Goal: Task Accomplishment & Management: Manage account settings

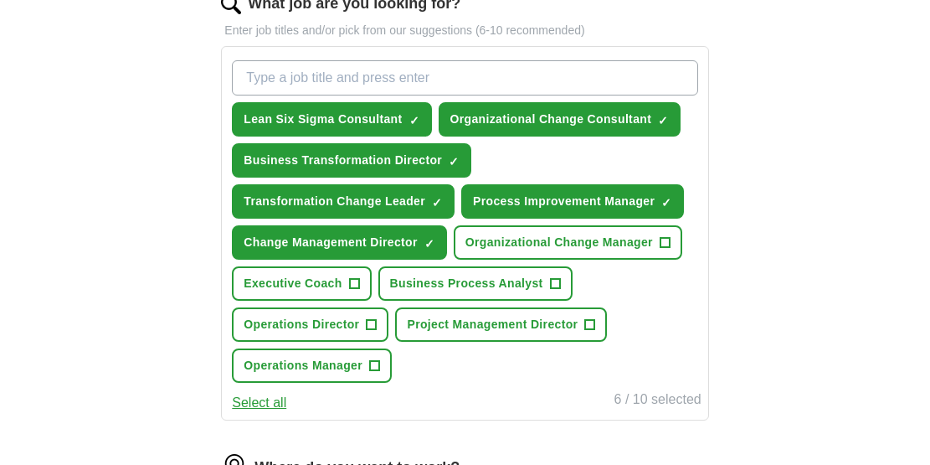
scroll to position [568, 0]
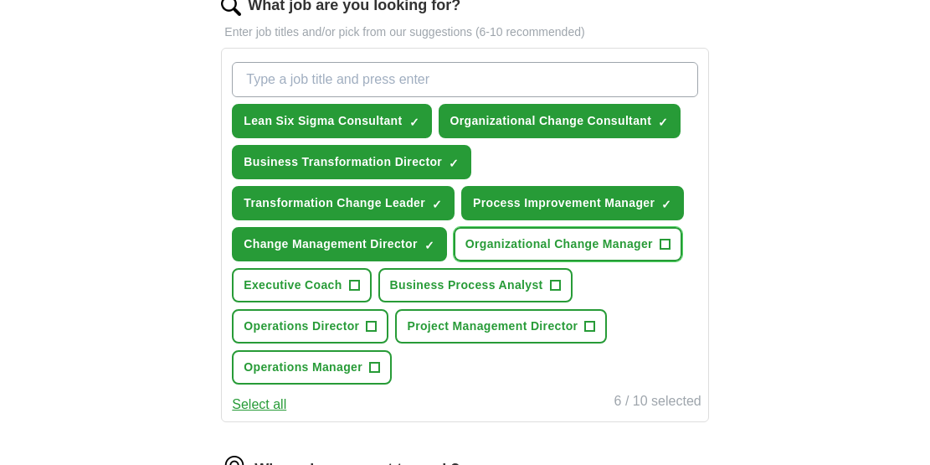
click at [667, 247] on span "+" at bounding box center [665, 244] width 10 height 13
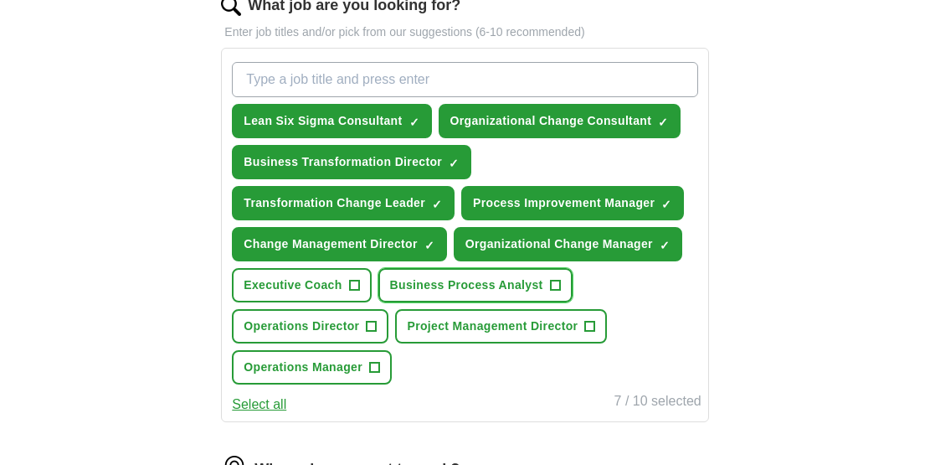
click at [555, 285] on span "+" at bounding box center [555, 285] width 10 height 13
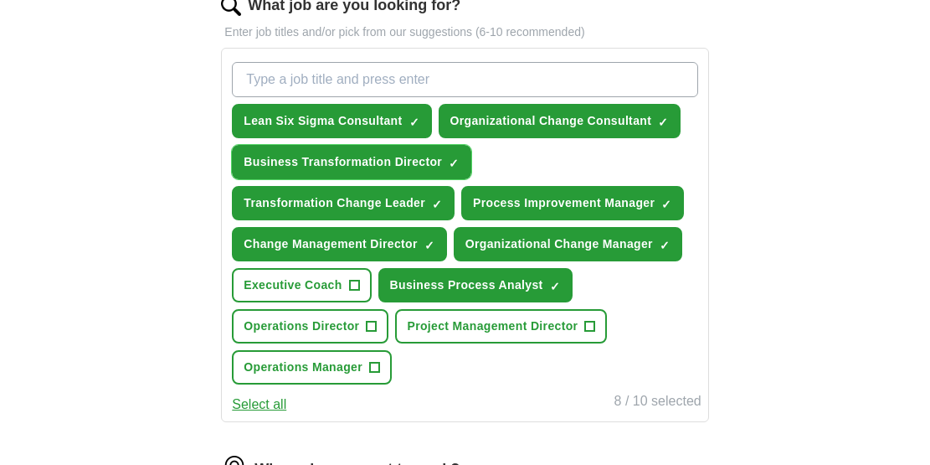
click at [0, 0] on span "×" at bounding box center [0, 0] width 0 height 0
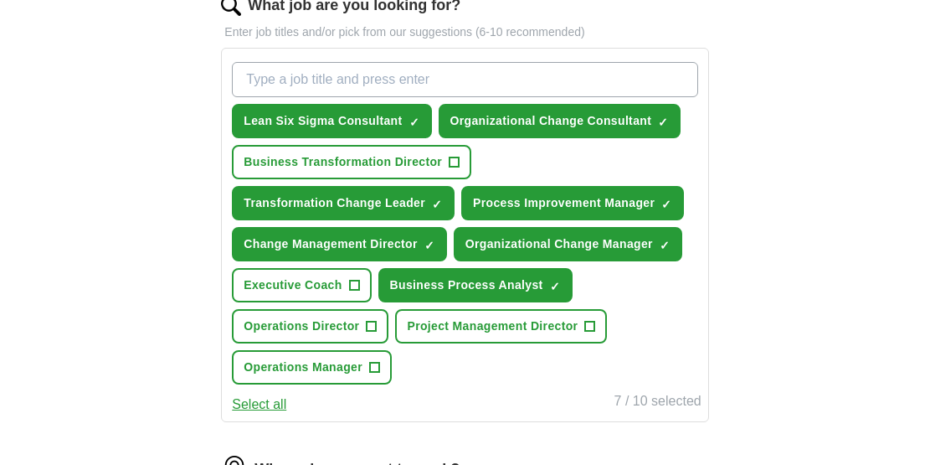
click at [287, 85] on input "What job are you looking for?" at bounding box center [464, 79] width 465 height 35
click at [247, 80] on input "Transformation Consultant" at bounding box center [464, 79] width 465 height 35
type input "Business Transformation Consultant"
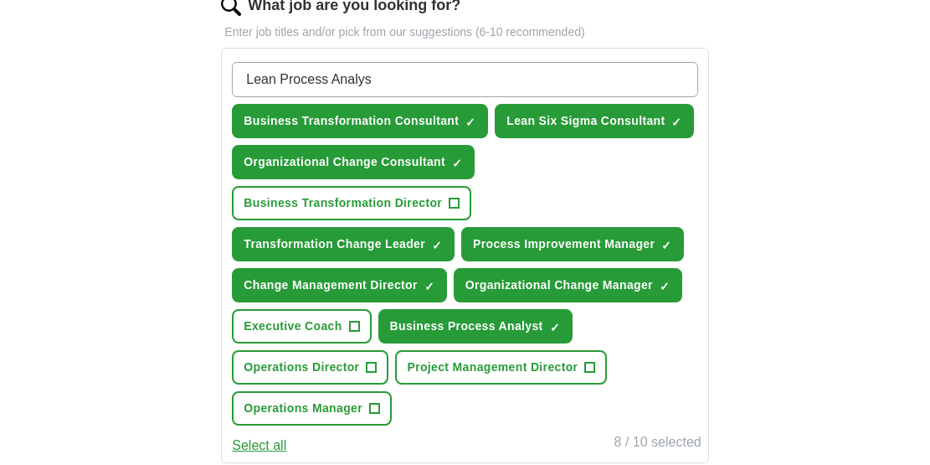
type input "Lean Process Analyst"
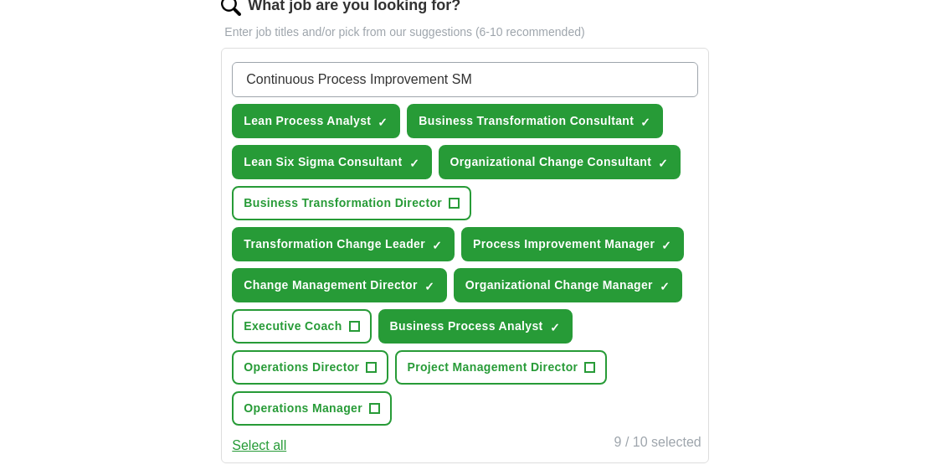
type input "Continuous Process Improvement SME"
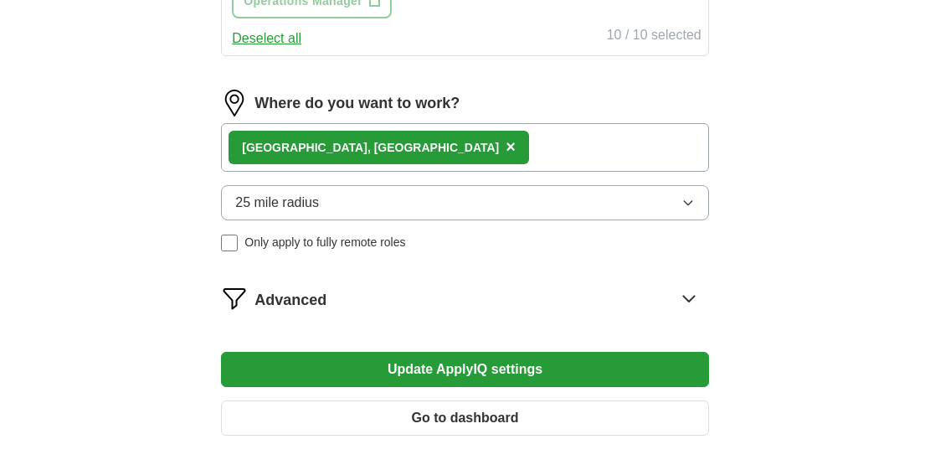
scroll to position [1013, 0]
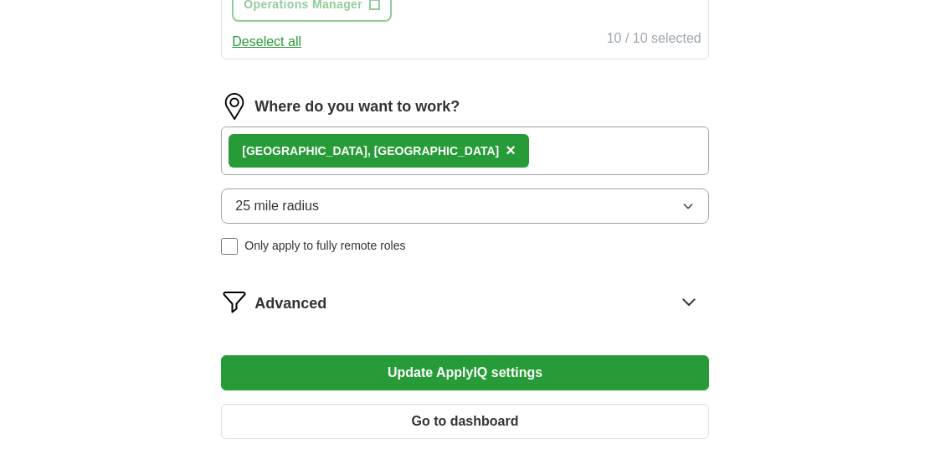
click at [394, 148] on div "[GEOGRAPHIC_DATA], [GEOGRAPHIC_DATA] ×" at bounding box center [464, 150] width 487 height 49
click at [374, 154] on div "[GEOGRAPHIC_DATA], [GEOGRAPHIC_DATA] ×" at bounding box center [464, 150] width 487 height 49
click at [364, 150] on div "[GEOGRAPHIC_DATA], [GEOGRAPHIC_DATA] ×" at bounding box center [464, 150] width 487 height 49
click at [690, 205] on icon "button" at bounding box center [688, 206] width 8 height 4
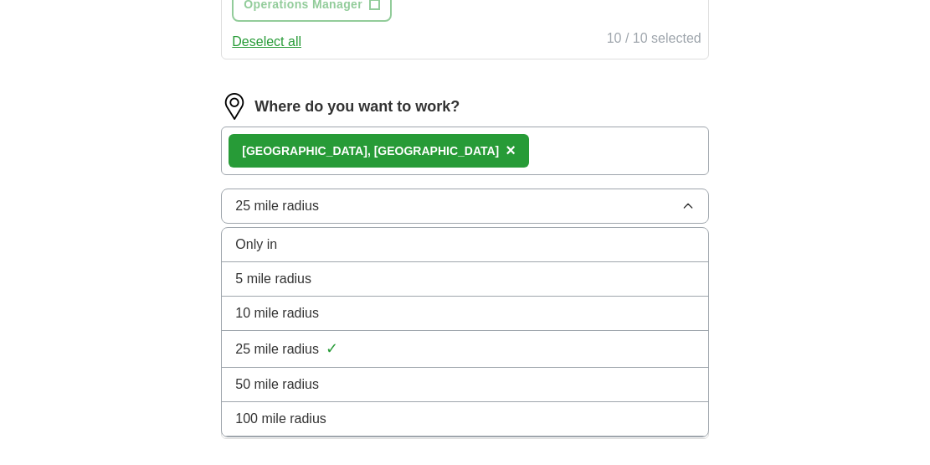
click at [690, 206] on icon "button" at bounding box center [688, 205] width 8 height 4
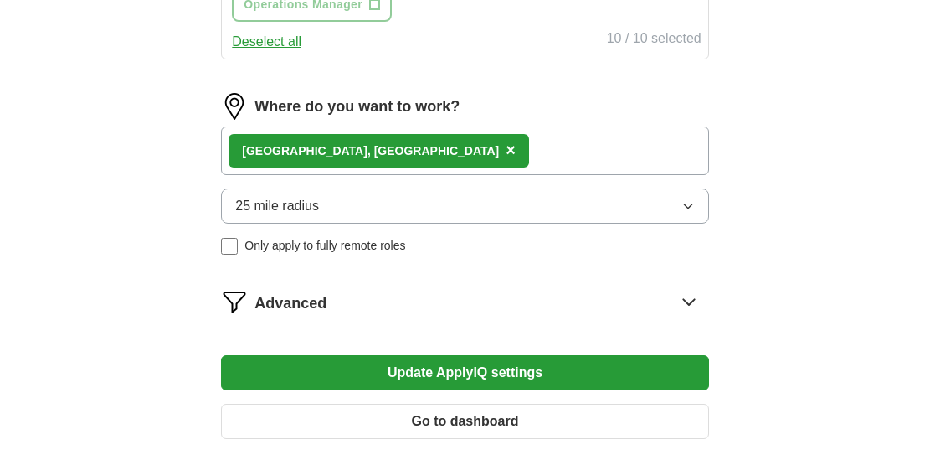
click at [690, 206] on icon "button" at bounding box center [688, 206] width 8 height 4
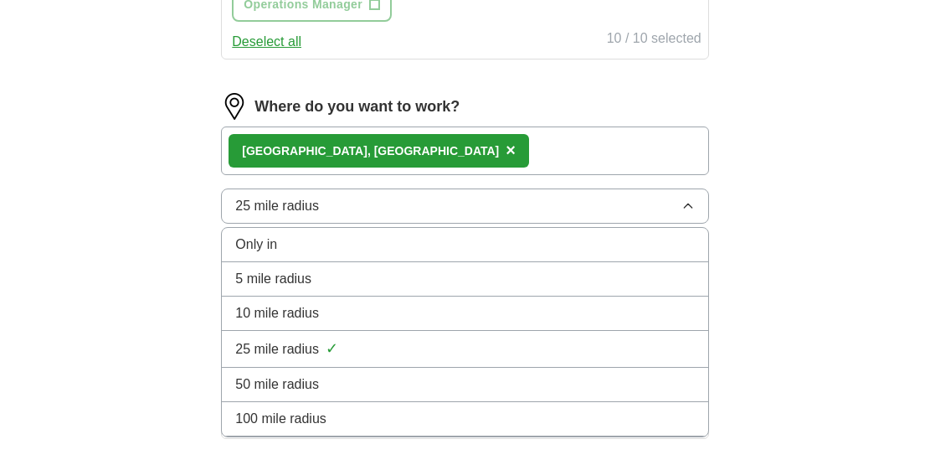
click at [690, 206] on icon "button" at bounding box center [688, 205] width 8 height 4
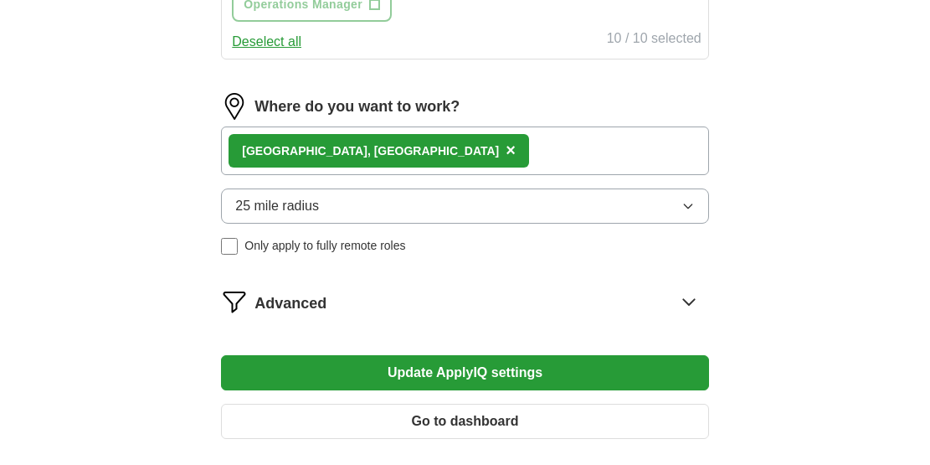
click at [690, 206] on icon "button" at bounding box center [688, 206] width 8 height 4
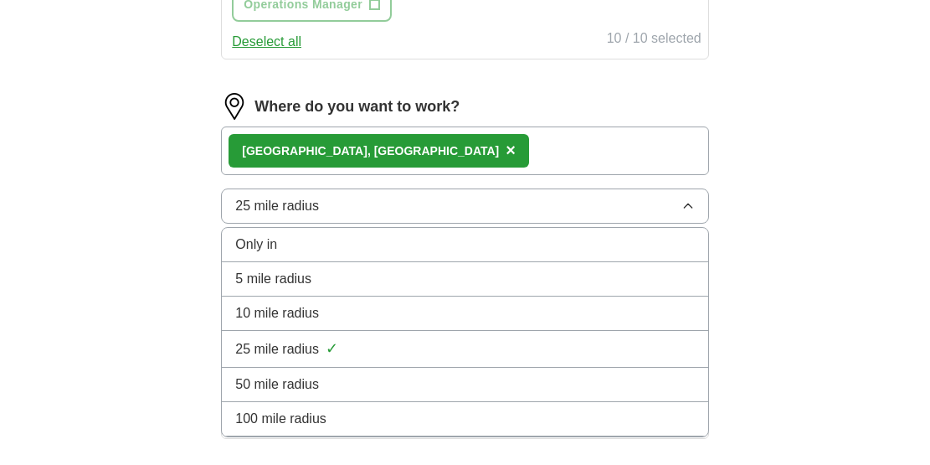
click at [658, 251] on div "Only in" at bounding box center [464, 244] width 459 height 20
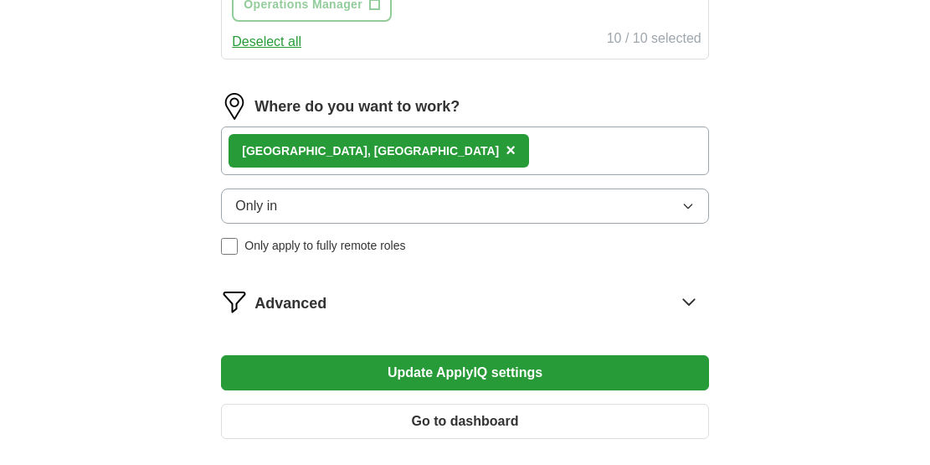
click at [688, 305] on icon at bounding box center [688, 302] width 11 height 6
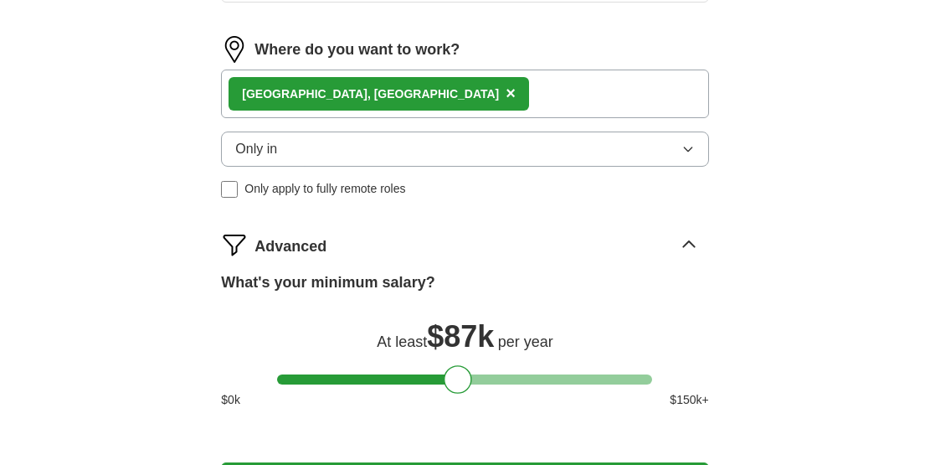
scroll to position [1071, 0]
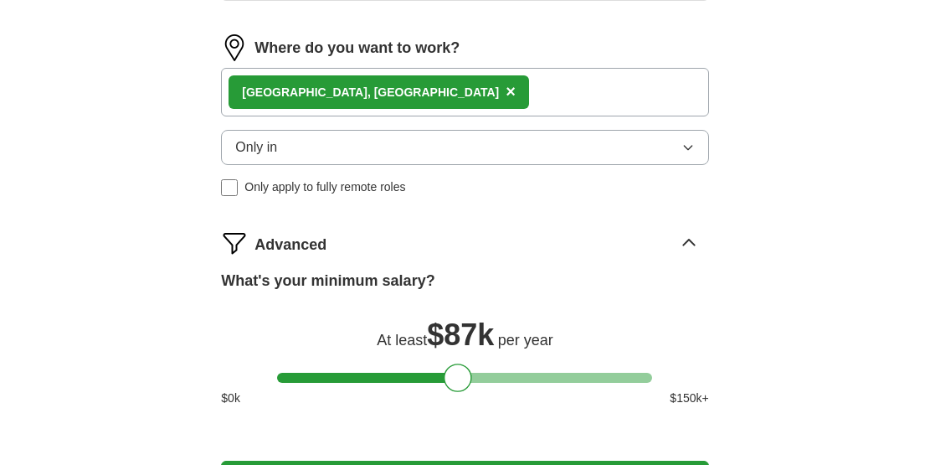
click at [234, 35] on img at bounding box center [234, 47] width 27 height 27
click at [506, 90] on span "×" at bounding box center [511, 91] width 10 height 18
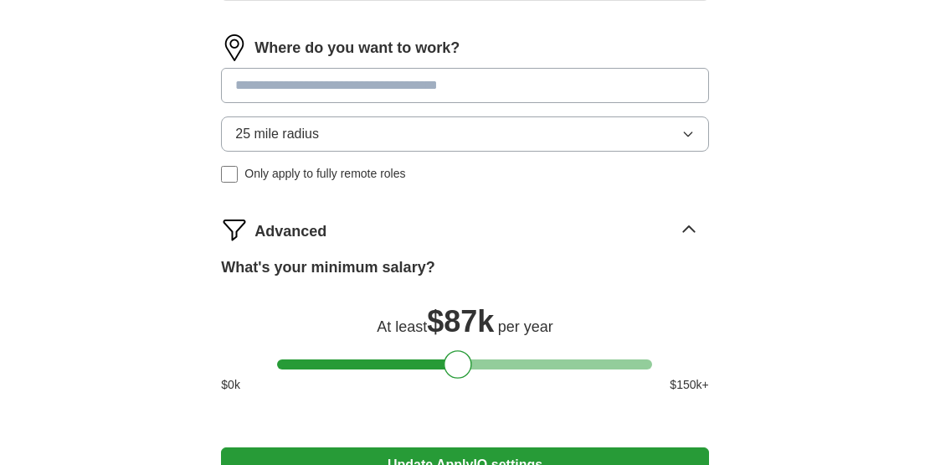
click at [542, 89] on input at bounding box center [464, 85] width 487 height 35
click at [221, 447] on button "Update ApplyIQ settings" at bounding box center [464, 464] width 487 height 35
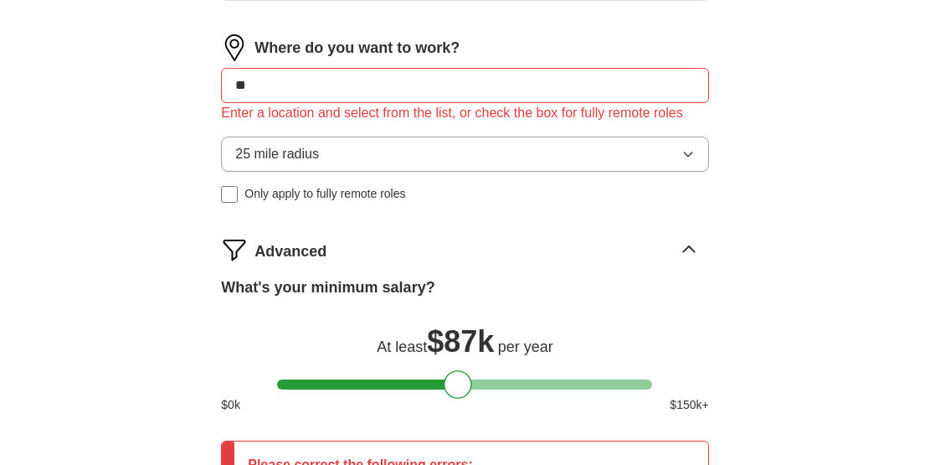
type input "*"
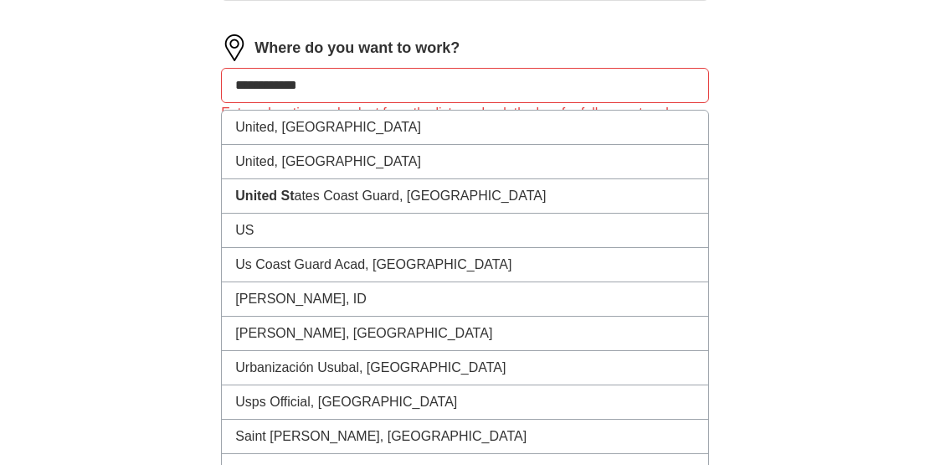
type input "**********"
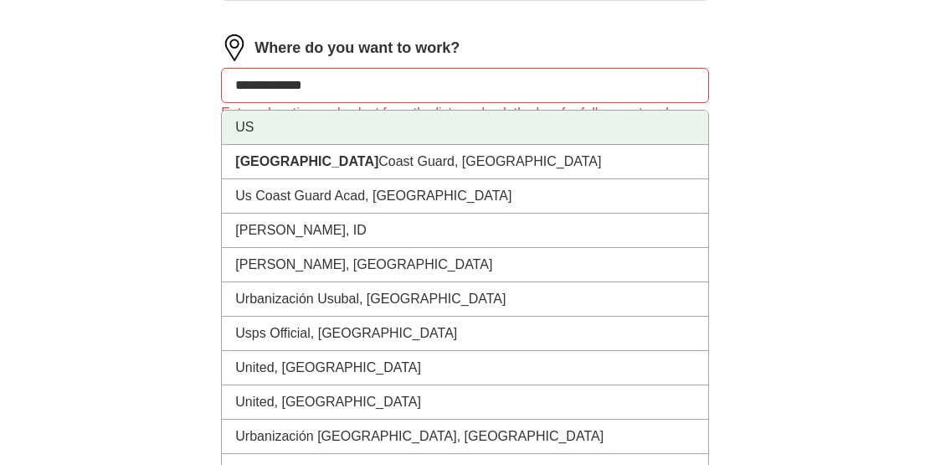
click at [407, 126] on li "US" at bounding box center [464, 127] width 485 height 34
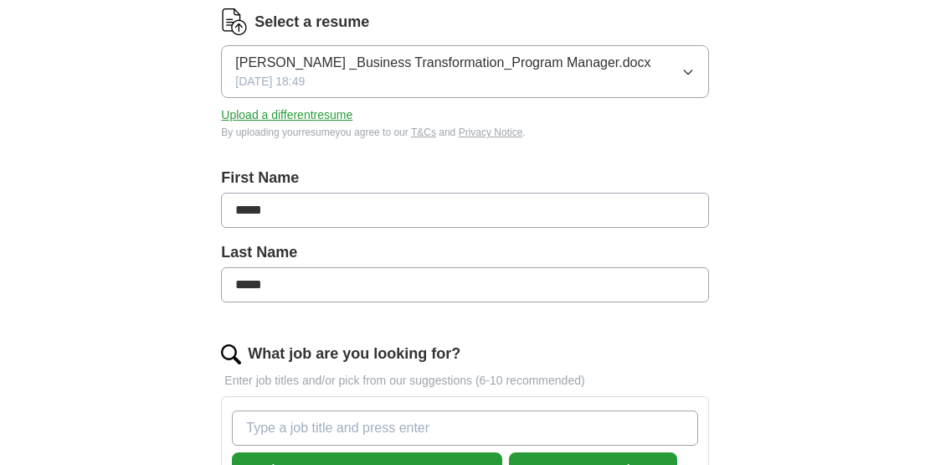
scroll to position [218, 0]
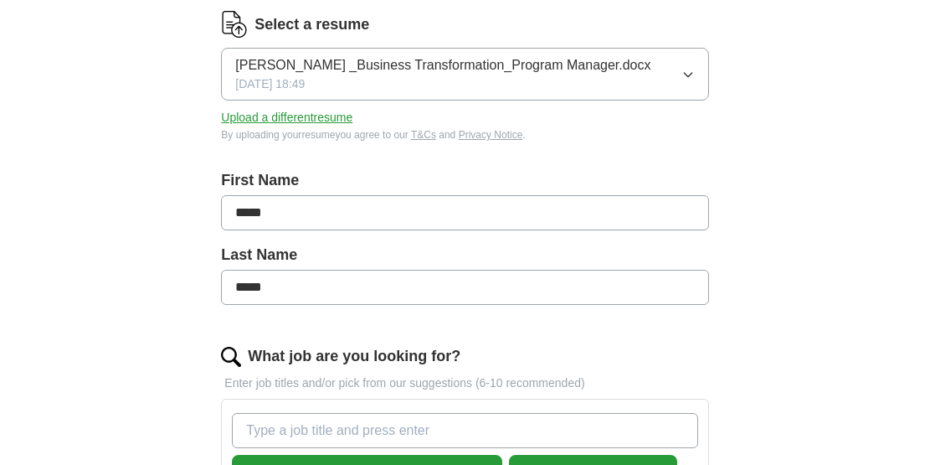
click at [338, 121] on button "Upload a different resume" at bounding box center [286, 118] width 131 height 18
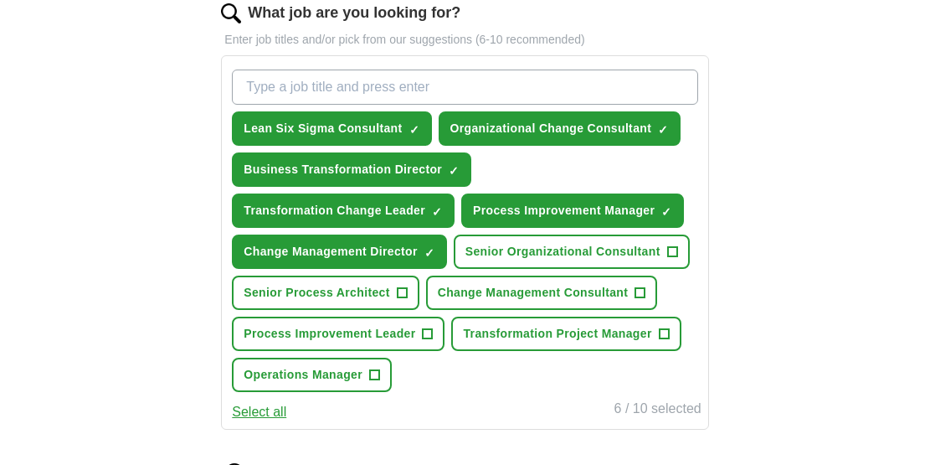
scroll to position [589, 0]
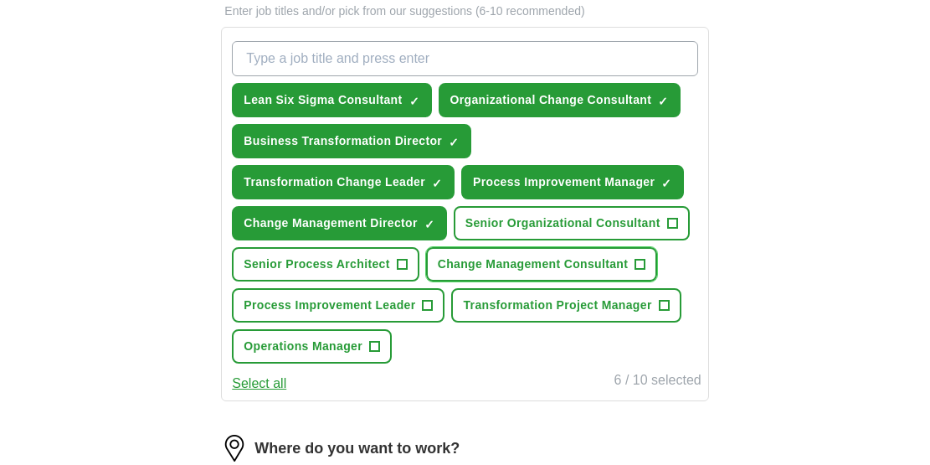
click at [645, 262] on span "+" at bounding box center [640, 264] width 10 height 13
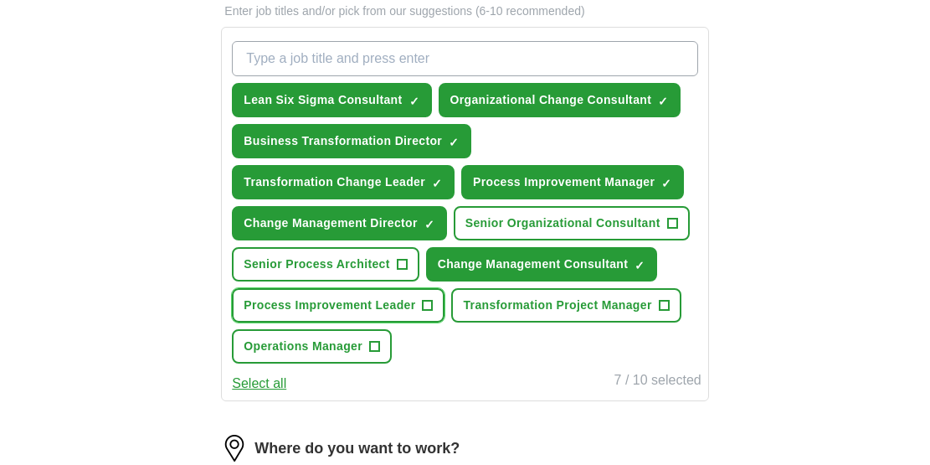
click at [429, 309] on span "+" at bounding box center [428, 305] width 10 height 13
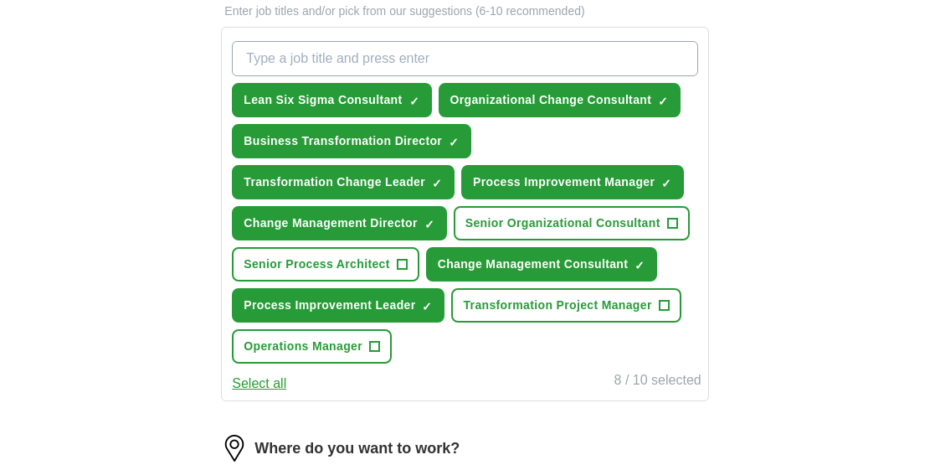
click at [323, 55] on input "What job are you looking for?" at bounding box center [464, 58] width 465 height 35
type input "Process Architect"
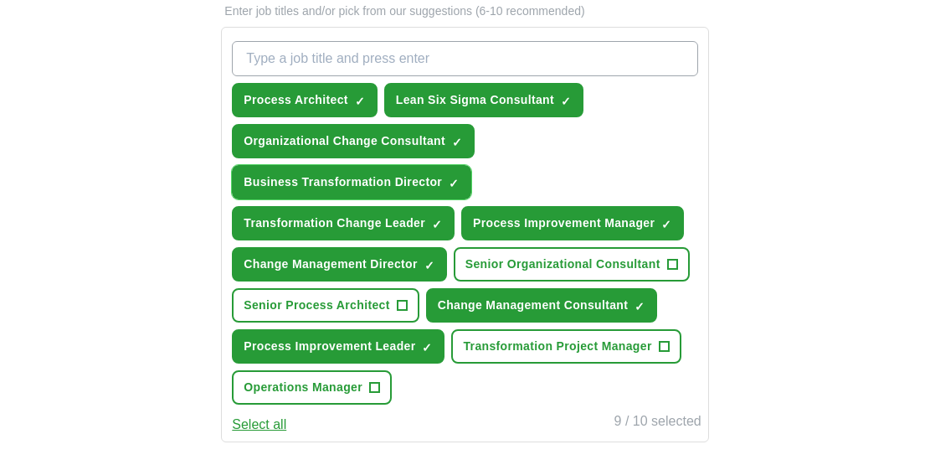
click at [0, 0] on span "×" at bounding box center [0, 0] width 0 height 0
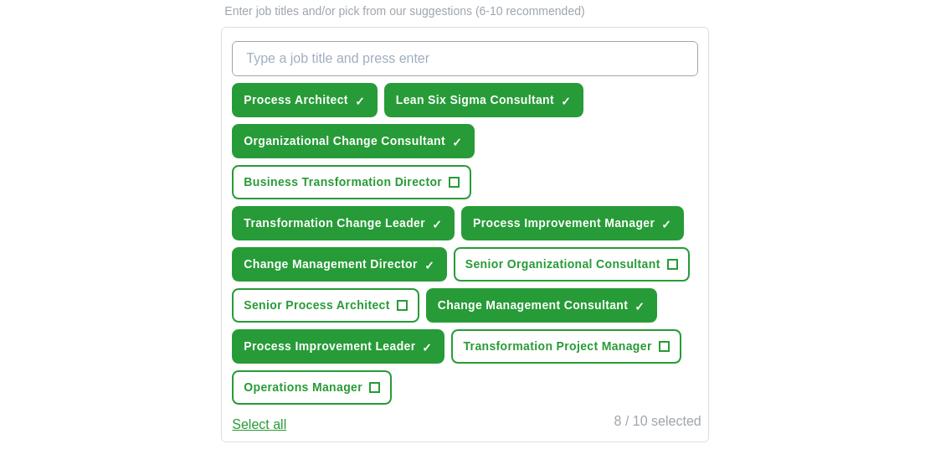
click at [324, 57] on input "What job are you looking for?" at bounding box center [464, 58] width 465 height 35
type input "Business Transformation Manager"
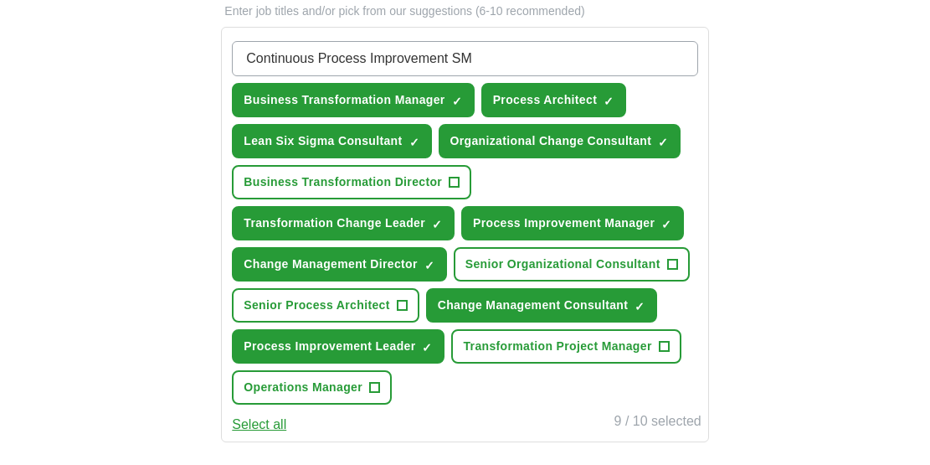
type input "Continuous Process Improvement SME"
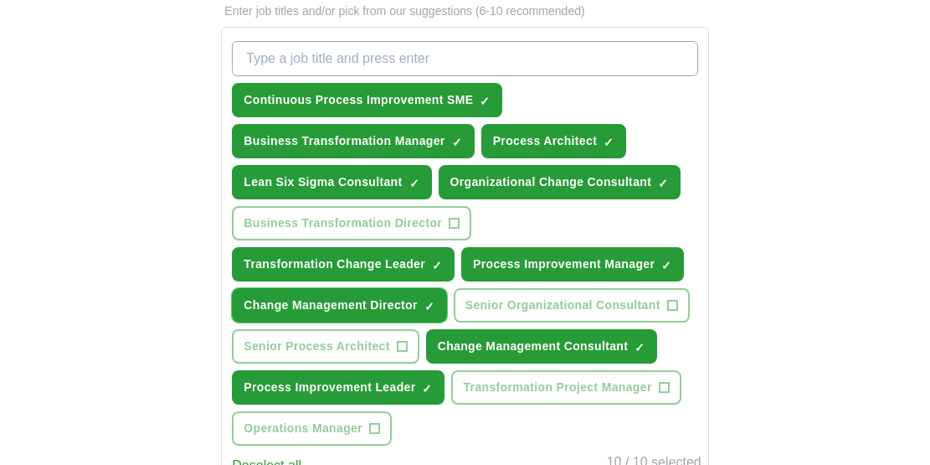
click at [409, 306] on span "Change Management Director" at bounding box center [330, 305] width 173 height 18
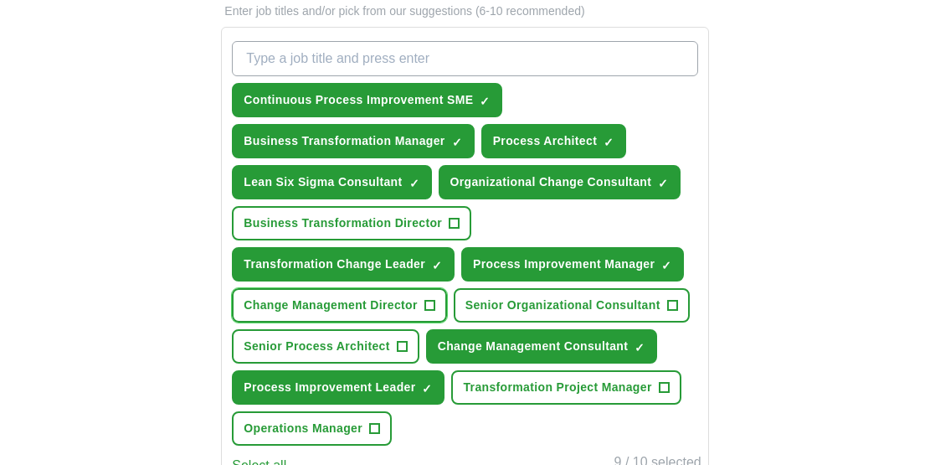
click at [433, 305] on span "+" at bounding box center [429, 305] width 10 height 13
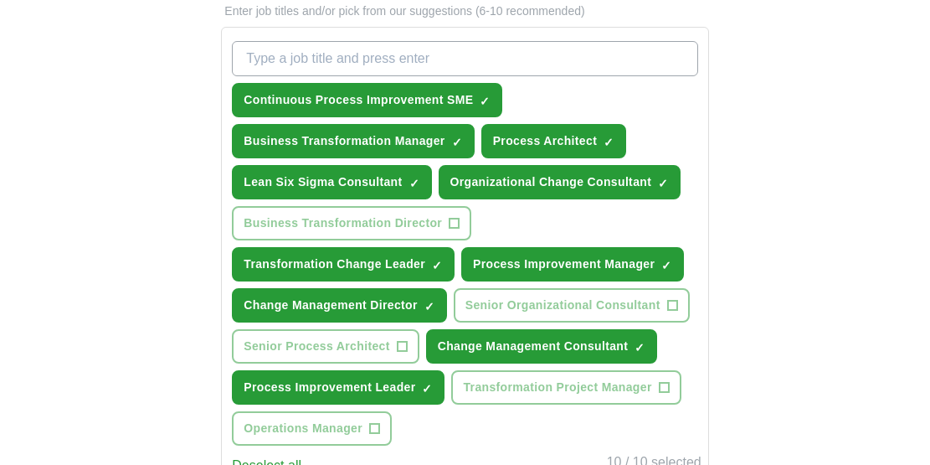
click at [324, 59] on input "What job are you looking for?" at bounding box center [464, 58] width 465 height 35
type input "Organizational Change Management"
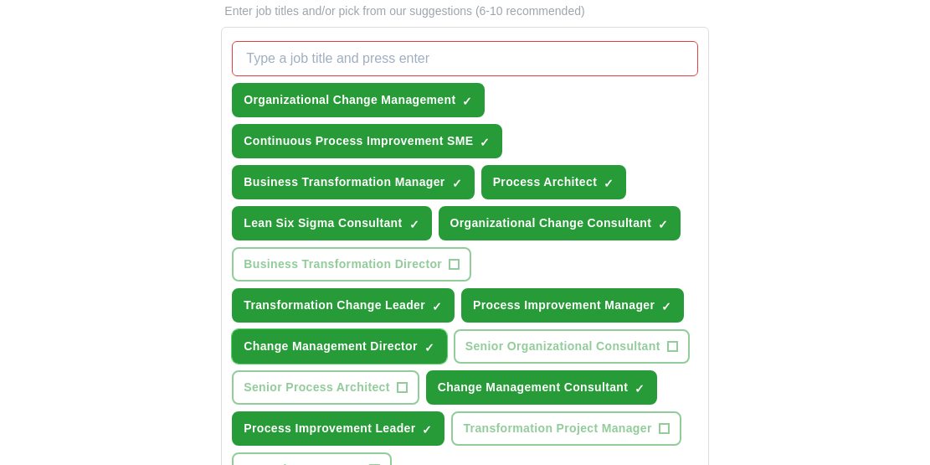
click at [0, 0] on span "×" at bounding box center [0, 0] width 0 height 0
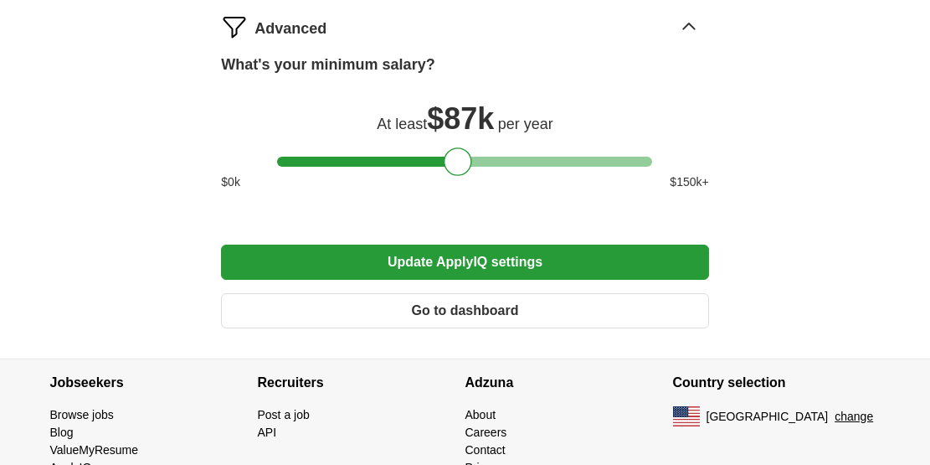
scroll to position [1325, 0]
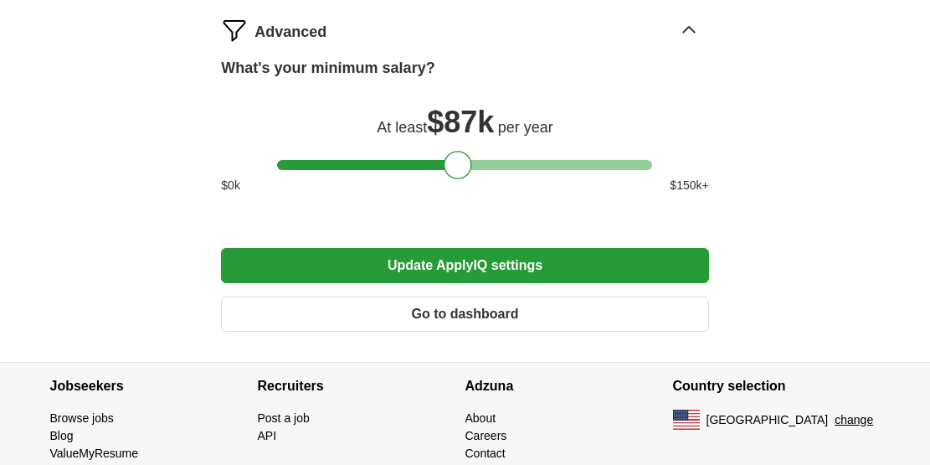
click at [522, 267] on button "Update ApplyIQ settings" at bounding box center [464, 265] width 487 height 35
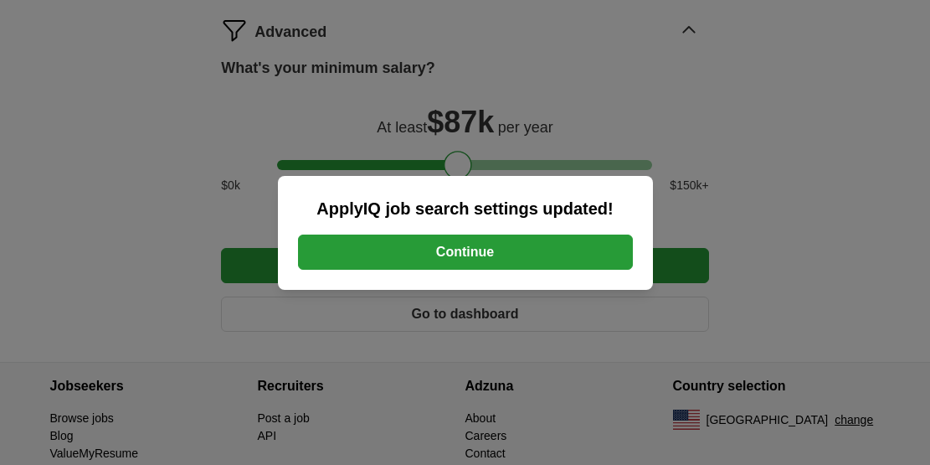
click at [485, 255] on button "Continue" at bounding box center [465, 251] width 335 height 35
